Goal: Information Seeking & Learning: Check status

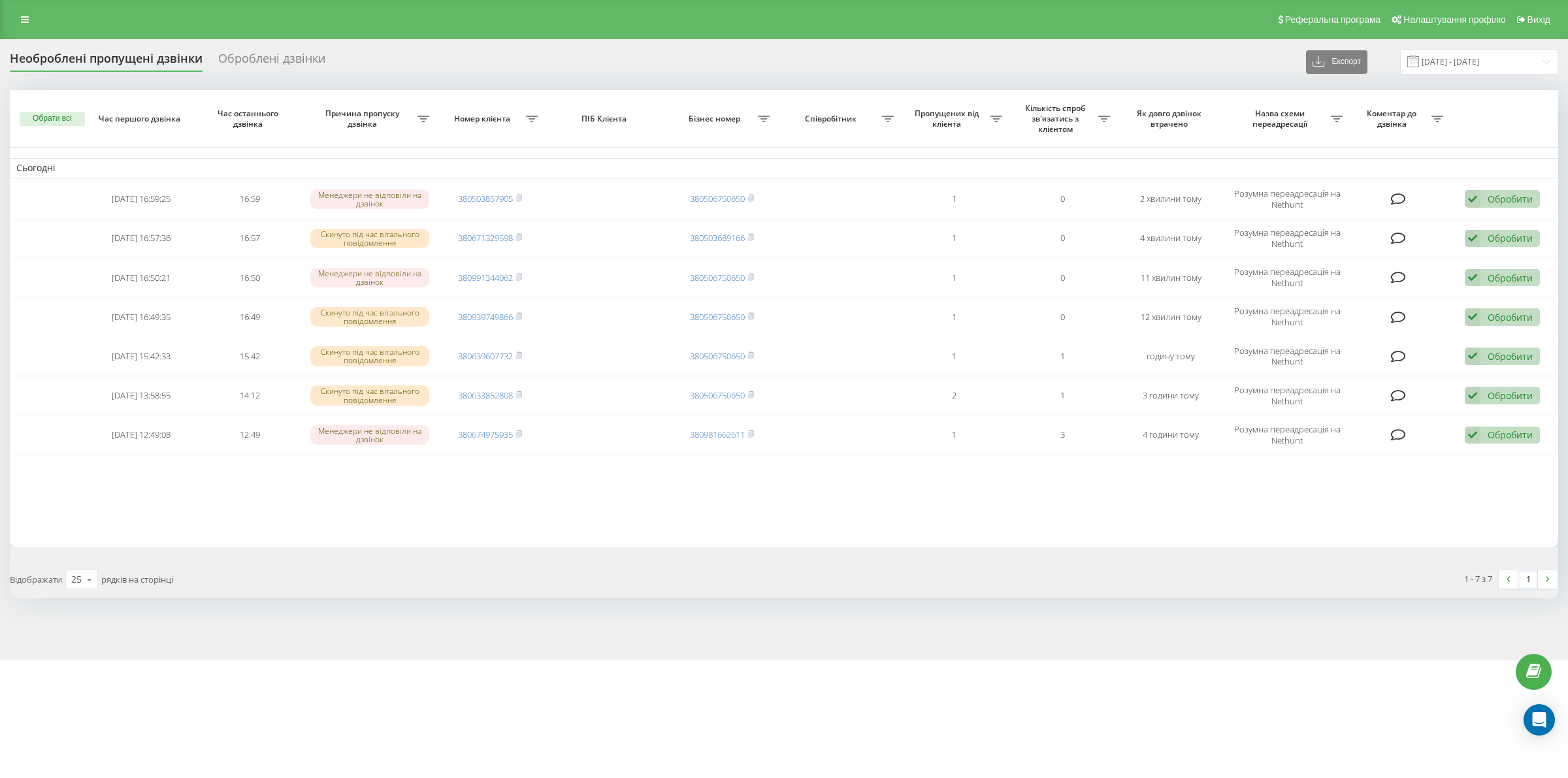
drag, startPoint x: 860, startPoint y: 716, endPoint x: 822, endPoint y: 717, distance: 38.0
click at [858, 716] on div "motoblok.biz Проекти motoblok.biz Дашборд Центр звернень Журнал дзвінків Журнал…" at bounding box center [784, 389] width 1568 height 778
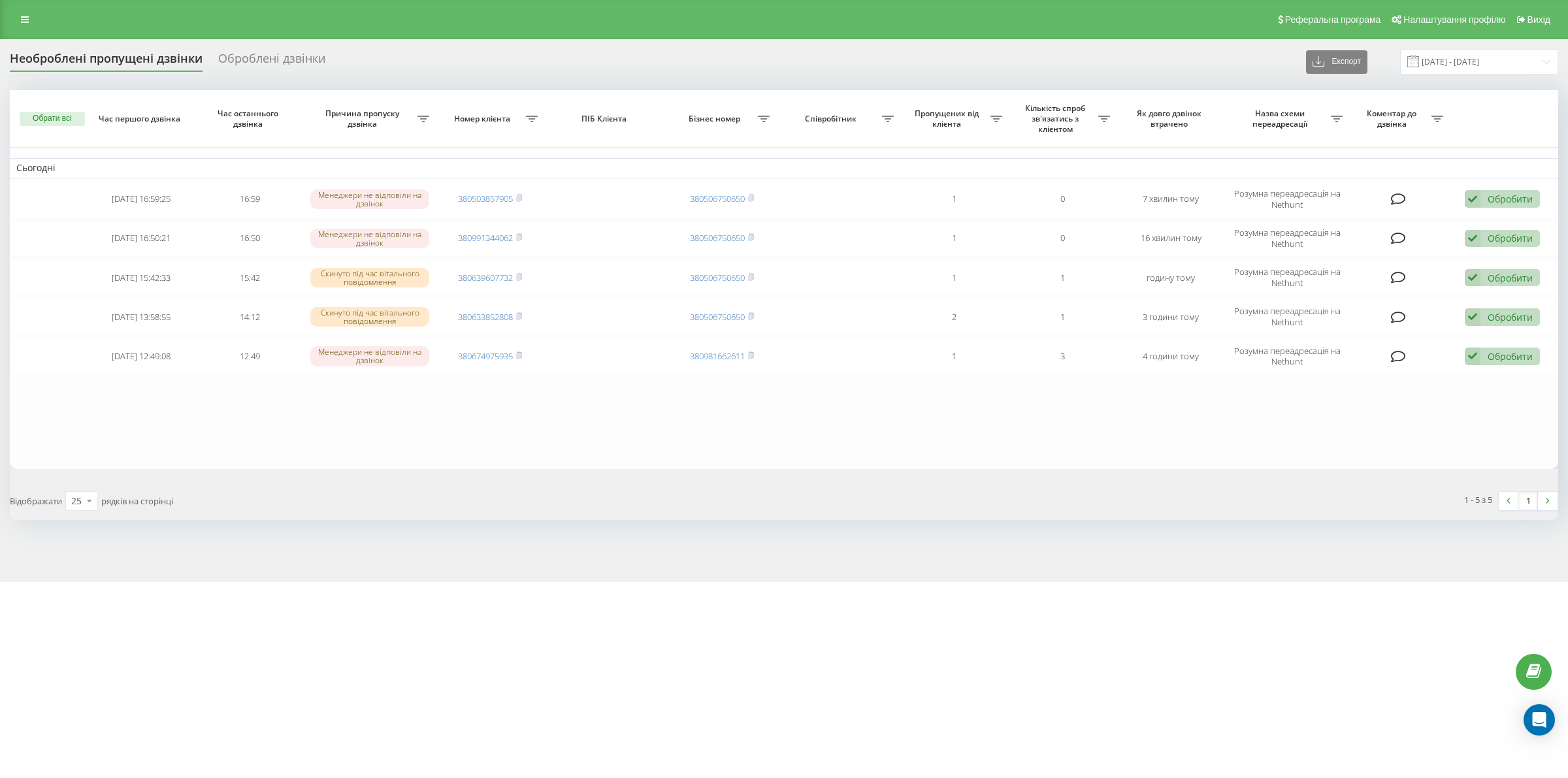
click at [630, 645] on div "[DOMAIN_NAME] Проекти [DOMAIN_NAME] Дашборд Центр звернень Журнал дзвінків Журн…" at bounding box center [784, 389] width 1568 height 778
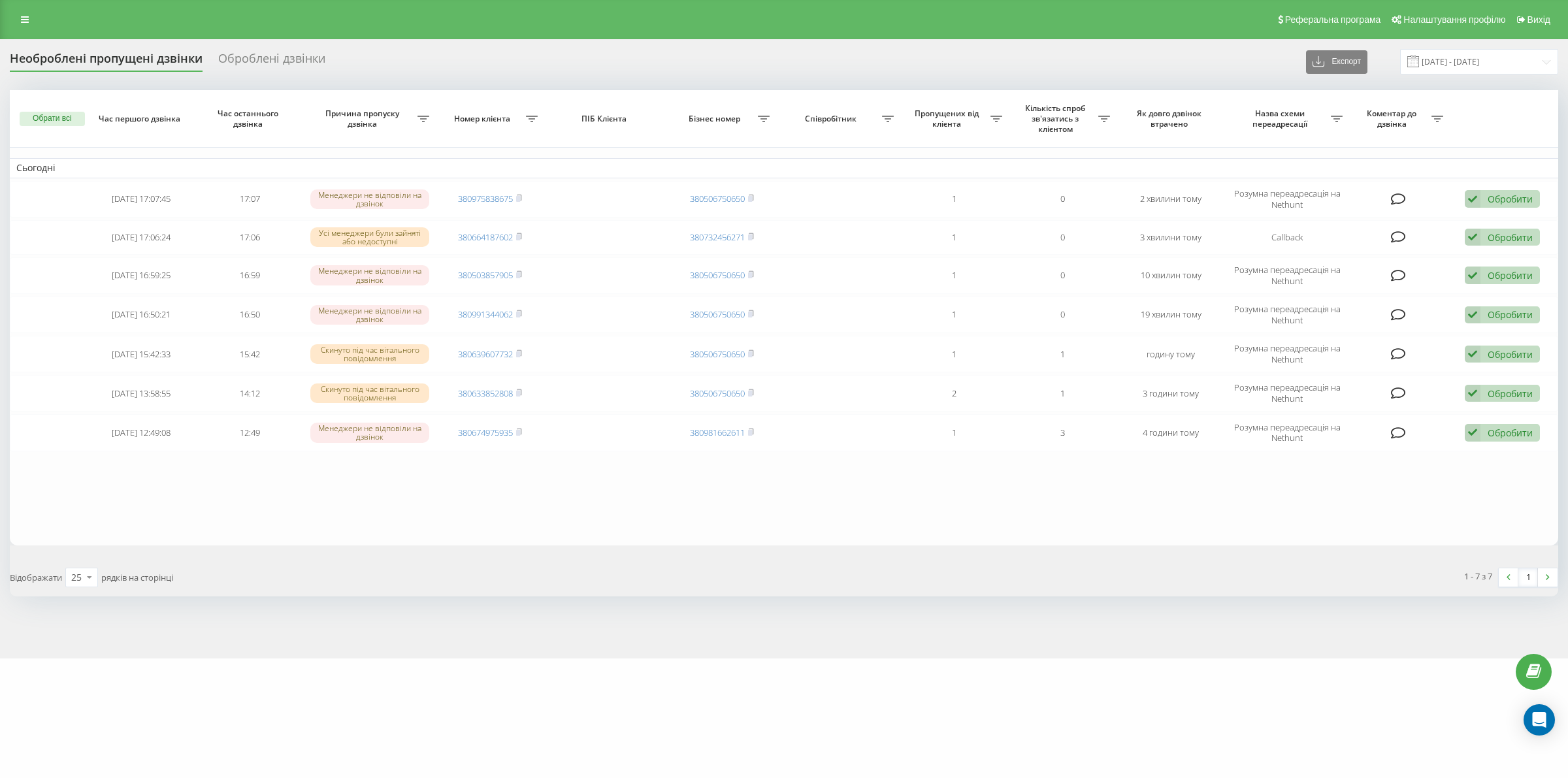
click at [806, 612] on div "Необроблені пропущені дзвінки Оброблені дзвінки Експорт .csv .xlsx [DATE] - [DA…" at bounding box center [784, 348] width 1568 height 619
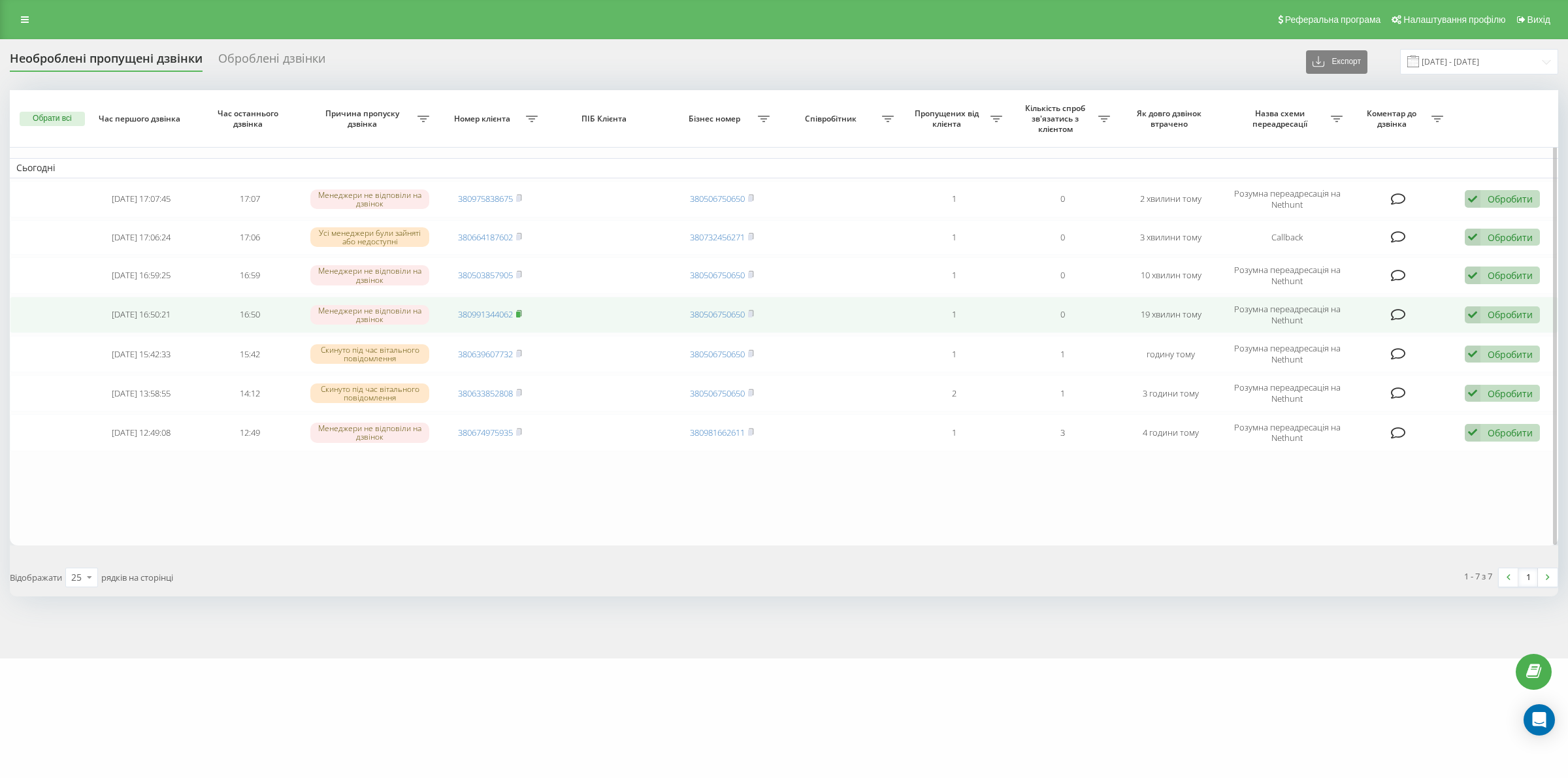
click at [518, 318] on rect at bounding box center [518, 314] width 4 height 6
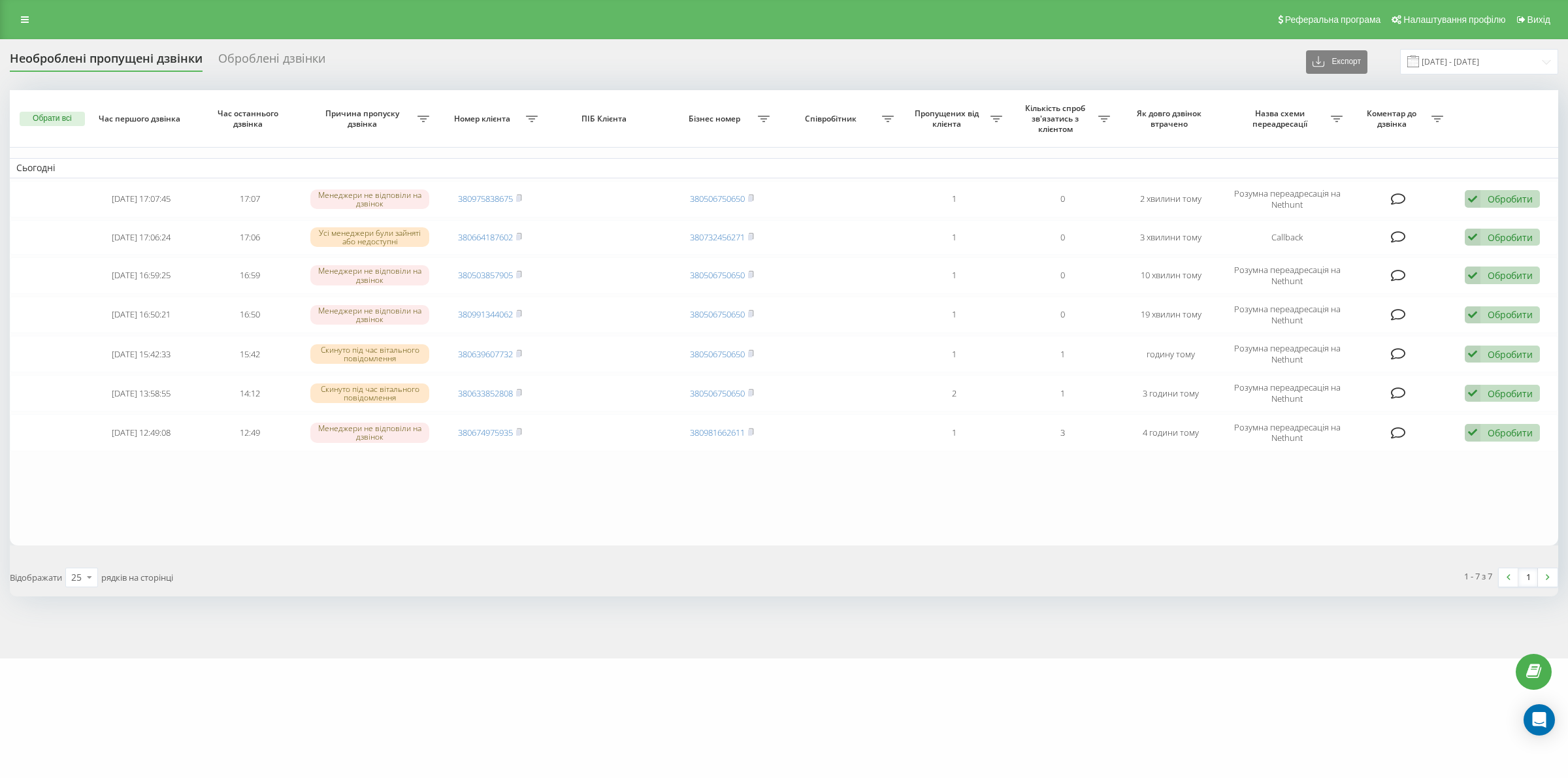
drag, startPoint x: 412, startPoint y: 708, endPoint x: 425, endPoint y: 696, distance: 17.7
click at [412, 707] on div "[DOMAIN_NAME] Проекти [DOMAIN_NAME] Дашборд Центр звернень Журнал дзвінків Журн…" at bounding box center [784, 389] width 1568 height 778
